Goal: Navigation & Orientation: Find specific page/section

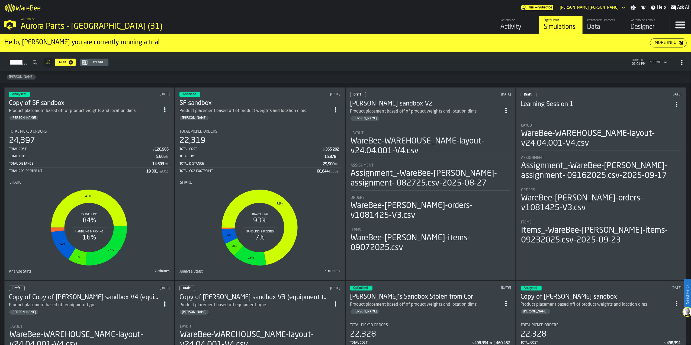
click at [30, 4] on icon "M A K I N G W A R E H O U S E S M O R E EF F I C I E N T" at bounding box center [23, 7] width 40 height 11
click at [34, 18] on span "Warehouse" at bounding box center [28, 19] width 15 height 4
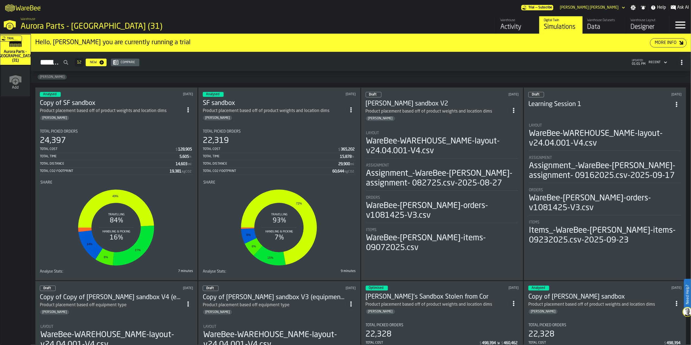
click at [30, 4] on icon "M A K I N G W A R E H O U S E S M O R E EF F I C I E N T" at bounding box center [23, 7] width 40 height 11
